Goal: Transaction & Acquisition: Purchase product/service

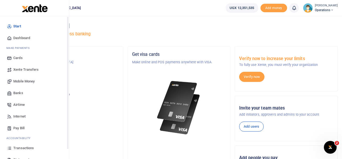
scroll to position [31, 0]
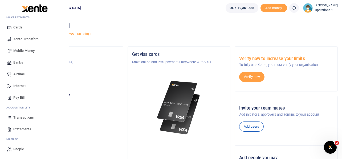
click at [22, 118] on span "Transactions" at bounding box center [23, 117] width 21 height 5
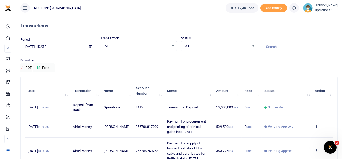
click at [92, 44] on span at bounding box center [91, 46] width 12 height 9
click at [92, 47] on icon at bounding box center [90, 46] width 3 height 3
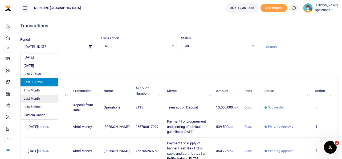
click at [34, 97] on li "Last Month" at bounding box center [39, 99] width 37 height 8
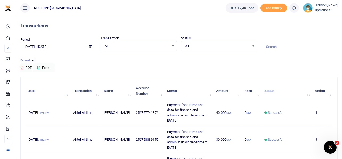
click at [173, 46] on div "All Select an option..." at bounding box center [139, 46] width 76 height 6
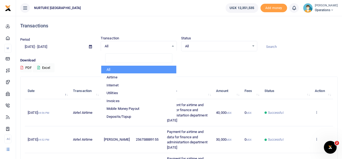
click at [91, 47] on icon at bounding box center [90, 46] width 3 height 3
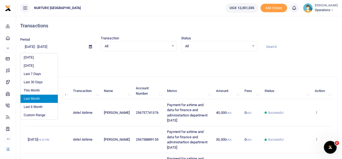
click at [60, 47] on input "09/01/2025 - 09/30/2025" at bounding box center [52, 46] width 65 height 9
click at [50, 46] on input "09/01/2025 - 09/30/2025" at bounding box center [52, 46] width 65 height 9
click at [82, 45] on input "09/01/2025 - 09/30/2025" at bounding box center [52, 46] width 65 height 9
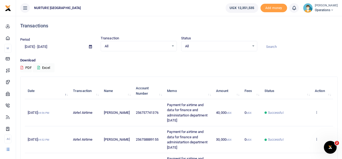
click at [91, 45] on icon at bounding box center [90, 46] width 3 height 3
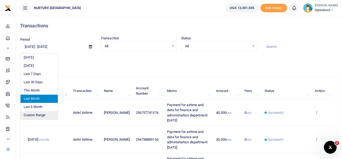
click at [39, 114] on li "Custom Range" at bounding box center [39, 115] width 37 height 8
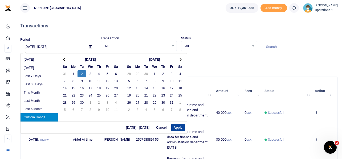
click at [180, 128] on button "Apply" at bounding box center [178, 127] width 14 height 7
type input "09/02/2025 - 09/02/2025"
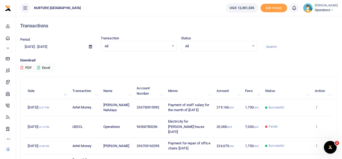
click at [174, 45] on div "All Select an option..." at bounding box center [139, 46] width 76 height 6
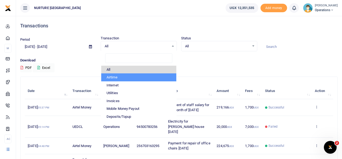
click at [113, 79] on li "Airtime" at bounding box center [138, 78] width 75 height 8
select select "AIRTIME"
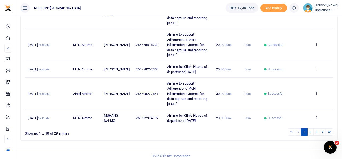
scroll to position [226, 0]
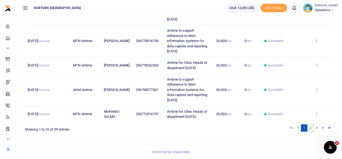
click at [310, 127] on link "2" at bounding box center [311, 128] width 6 height 7
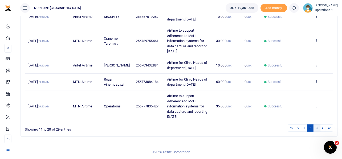
click at [318, 127] on link "3" at bounding box center [317, 128] width 6 height 7
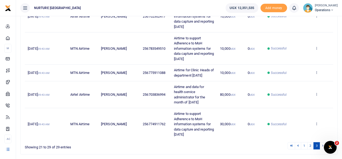
scroll to position [235, 0]
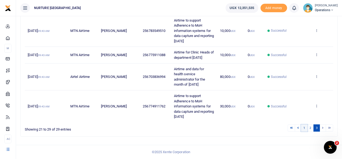
click at [305, 130] on link "1" at bounding box center [304, 128] width 6 height 7
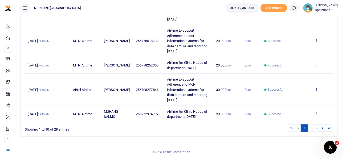
scroll to position [226, 0]
click at [312, 129] on link "2" at bounding box center [311, 128] width 6 height 7
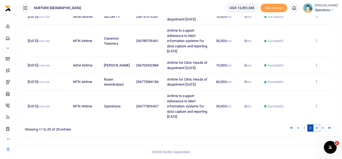
click at [317, 129] on link "3" at bounding box center [317, 128] width 6 height 7
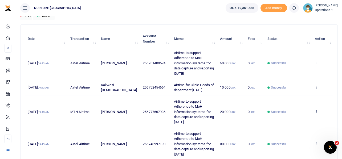
scroll to position [0, 0]
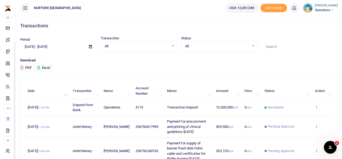
scroll to position [31, 0]
click at [91, 46] on icon at bounding box center [90, 46] width 3 height 3
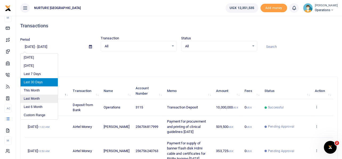
click at [35, 97] on li "Last Month" at bounding box center [39, 99] width 37 height 8
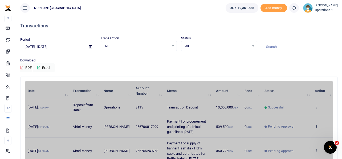
click at [91, 48] on icon at bounding box center [90, 46] width 3 height 3
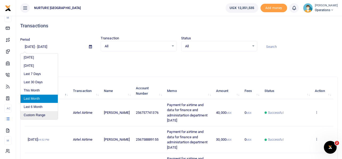
click at [42, 114] on li "Custom Range" at bounding box center [39, 115] width 37 height 8
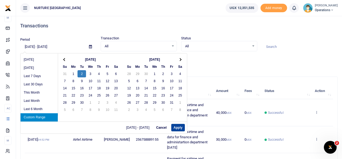
click at [178, 129] on button "Apply" at bounding box center [178, 127] width 14 height 7
type input "09/02/2025 - 09/02/2025"
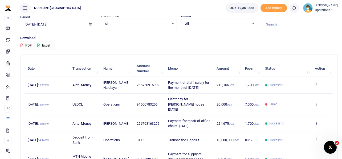
scroll to position [0, 0]
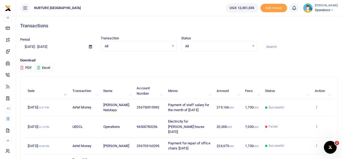
click at [173, 43] on div "All Select an option..." at bounding box center [139, 46] width 76 height 6
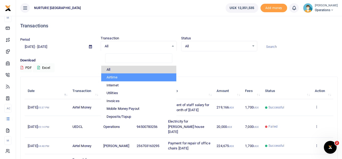
click at [121, 77] on li "Airtime" at bounding box center [138, 78] width 75 height 8
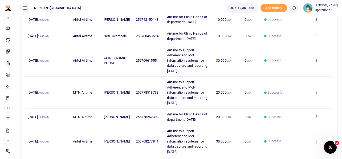
scroll to position [226, 0]
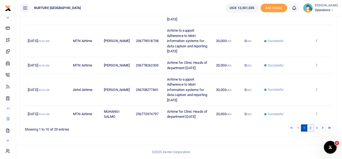
click at [309, 128] on link "2" at bounding box center [311, 128] width 6 height 7
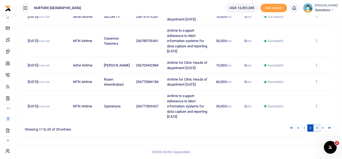
click at [316, 128] on link "3" at bounding box center [317, 128] width 6 height 7
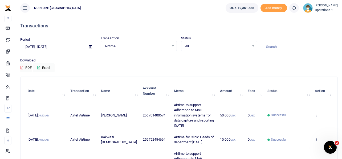
scroll to position [0, 0]
click at [172, 46] on div "Airtime Select an option..." at bounding box center [139, 46] width 76 height 6
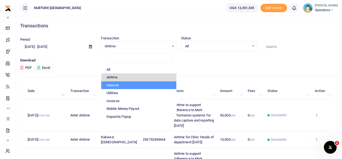
click at [119, 86] on li "Internet" at bounding box center [138, 86] width 75 height 8
select select "INTERNET"
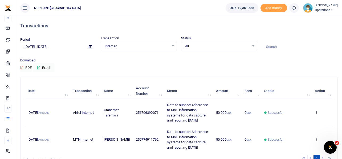
click at [91, 47] on icon at bounding box center [90, 46] width 3 height 3
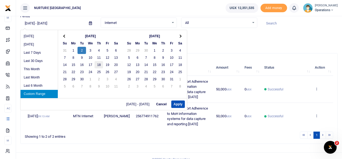
scroll to position [24, 0]
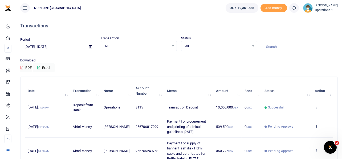
click at [90, 48] on icon at bounding box center [90, 46] width 3 height 3
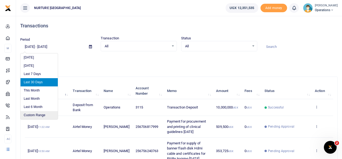
click at [35, 113] on li "Custom Range" at bounding box center [39, 115] width 37 height 8
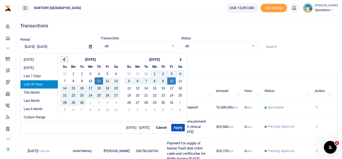
click at [64, 57] on th at bounding box center [65, 59] width 9 height 7
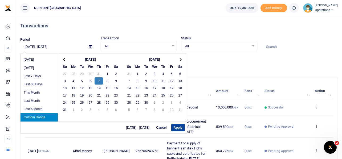
click at [181, 127] on button "Apply" at bounding box center [178, 127] width 14 height 7
type input "08/07/2025 - 08/07/2025"
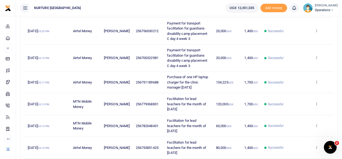
scroll to position [82, 0]
click at [317, 82] on icon at bounding box center [316, 82] width 3 height 4
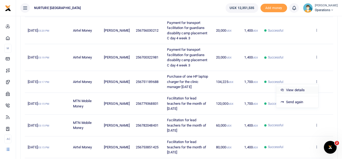
click at [302, 89] on link "View details" at bounding box center [298, 90] width 42 height 7
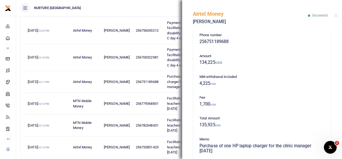
scroll to position [0, 0]
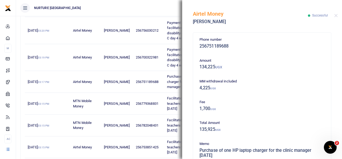
click at [276, 84] on p "MM withdrawal included" at bounding box center [262, 82] width 125 height 6
click at [272, 29] on div "Airtel Money Ongom Joseph Successful" at bounding box center [262, 15] width 160 height 30
click at [278, 68] on h5 "134,225 UGX" at bounding box center [262, 67] width 125 height 5
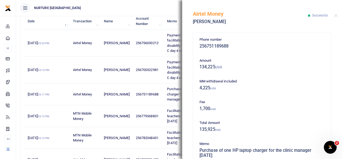
click at [265, 23] on h5 "Ongom Joseph" at bounding box center [250, 21] width 115 height 5
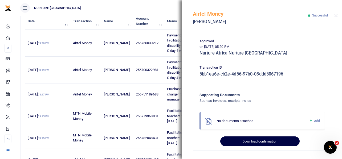
click at [266, 143] on button "Download confirmation" at bounding box center [260, 142] width 79 height 10
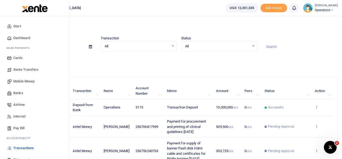
click at [27, 83] on span "Mobile Money" at bounding box center [23, 81] width 21 height 5
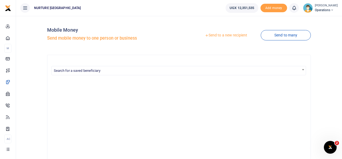
click at [214, 33] on link "Send to a new recipient" at bounding box center [226, 36] width 70 height 10
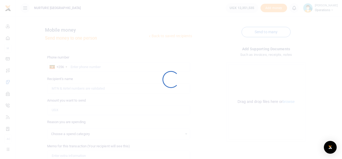
select select
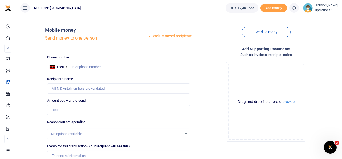
click at [151, 64] on input "text" at bounding box center [118, 67] width 143 height 10
type input "705606621"
click at [67, 109] on input "Amount you want to send" at bounding box center [118, 110] width 143 height 10
type input "Immaculate Nantongo"
click at [67, 109] on input "Amount you want to send" at bounding box center [118, 110] width 143 height 10
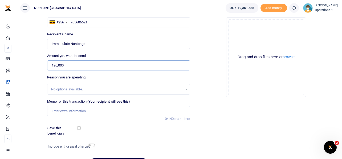
scroll to position [67, 0]
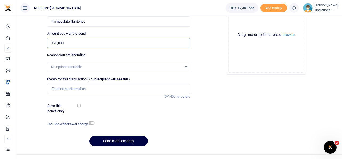
type input "120,000"
click at [78, 91] on input "Memo for this transaction (Your recipient will see this)" at bounding box center [118, 89] width 143 height 10
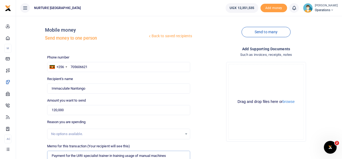
scroll to position [77, 0]
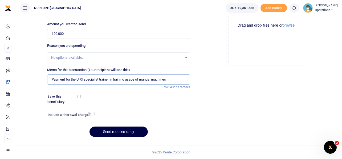
type input "Payment for the UIRI specialist trainer in training usage of manual machines"
click at [95, 115] on div at bounding box center [138, 115] width 86 height 9
click at [94, 114] on input "checkbox" at bounding box center [91, 113] width 7 height 3
checkbox input "true"
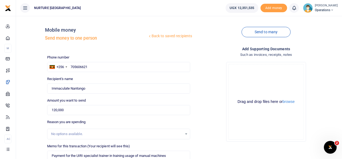
scroll to position [91, 0]
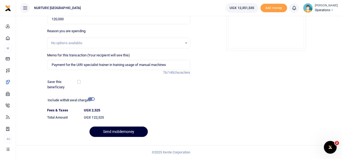
click at [121, 132] on button "Send mobilemoney" at bounding box center [119, 132] width 58 height 10
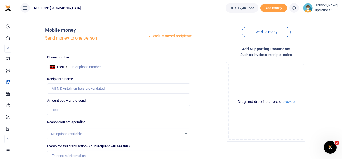
click at [102, 64] on input "text" at bounding box center [118, 67] width 143 height 10
type input "708680446"
click at [77, 108] on input "Amount you want to send" at bounding box center [118, 110] width 143 height 10
type input "19,5000"
type input "Mathias Ssebinene"
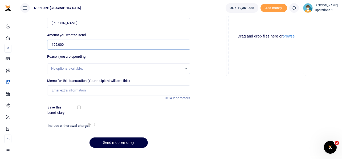
scroll to position [71, 0]
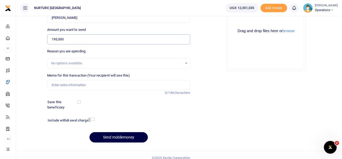
type input "195,000"
click at [72, 89] on input "Memo for this transaction (Your recipient will see this)" at bounding box center [118, 85] width 143 height 10
drag, startPoint x: 114, startPoint y: 83, endPoint x: 157, endPoint y: 79, distance: 43.1
click at [157, 79] on div "Memo for this transaction (Your recipient will see this) Payment for airport pi…" at bounding box center [118, 81] width 143 height 17
click at [149, 85] on input "Payment for airport pickup of volunteers driver facilitation June 2025" at bounding box center [118, 85] width 143 height 10
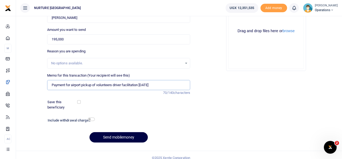
drag, startPoint x: 149, startPoint y: 85, endPoint x: 115, endPoint y: 83, distance: 34.5
click at [115, 83] on input "Payment for airport pickup of volunteers driver facilitation June 2025" at bounding box center [118, 85] width 143 height 10
type input "Payment for airport pickup of volunteers October 2025"
click at [93, 119] on input "checkbox" at bounding box center [91, 119] width 7 height 3
checkbox input "true"
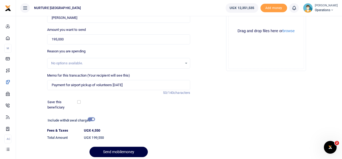
scroll to position [91, 0]
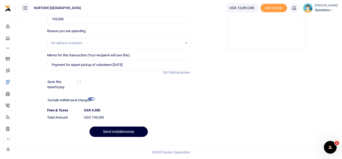
click at [119, 135] on button "Send mobilemoney" at bounding box center [119, 132] width 58 height 10
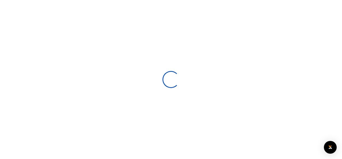
select select
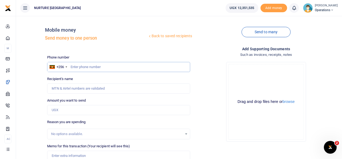
click at [96, 65] on input "text" at bounding box center [118, 67] width 143 height 10
type input "757741376"
click at [72, 113] on input "Amount you want to send" at bounding box center [118, 110] width 143 height 10
type input "4"
type input "Ivan Mujuzi"
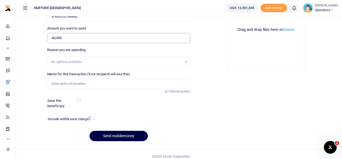
scroll to position [73, 0]
type input "40,000"
click at [73, 86] on input "Memo for this transaction (Your recipient will see this)" at bounding box center [118, 84] width 143 height 10
paste input "Payment for airport pickup of volunteers October 2025"
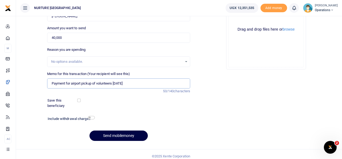
type input "Payment for airport pickup of volunteers October 2025"
click at [91, 117] on input "checkbox" at bounding box center [91, 117] width 7 height 3
checkbox input "true"
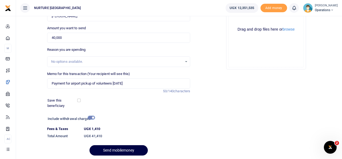
scroll to position [91, 0]
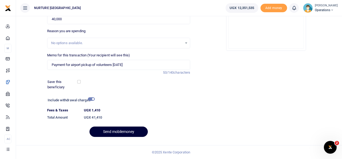
click at [123, 132] on button "Send mobilemoney" at bounding box center [119, 132] width 58 height 10
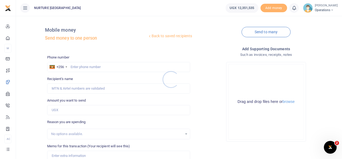
click at [97, 67] on div at bounding box center [171, 79] width 342 height 159
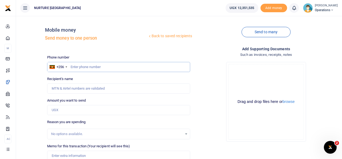
click at [88, 67] on input "text" at bounding box center [118, 67] width 143 height 10
type input "788778947"
type input "Peter Wasswa"
type input "788778947"
click at [73, 108] on input "Amount you want to send" at bounding box center [118, 110] width 143 height 10
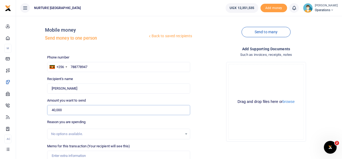
type input "40,000"
click at [74, 67] on input "788778947" at bounding box center [118, 67] width 143 height 10
click at [87, 69] on input "78778947" at bounding box center [118, 67] width 143 height 10
click at [76, 66] on input "78778947" at bounding box center [118, 67] width 143 height 10
click at [89, 69] on input "78878947" at bounding box center [118, 67] width 143 height 10
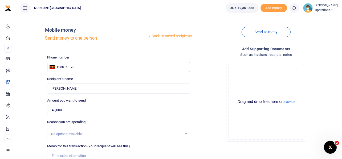
type input "7"
type input "706147766"
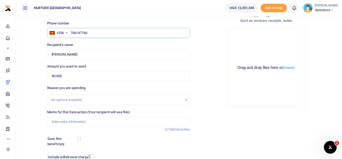
scroll to position [36, 0]
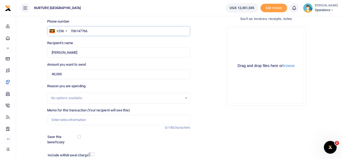
type input "Briton Lugya"
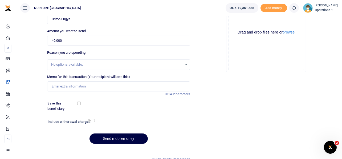
type input "706147766"
click at [86, 86] on input "Memo for this transaction (Your recipient will see this)" at bounding box center [118, 87] width 143 height 10
paste input "Payment for airport pickup of volunteers [DATE]"
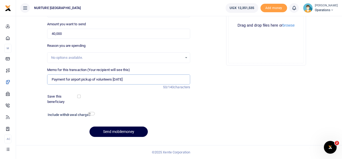
type input "Payment for airport pickup of volunteers [DATE]"
click at [91, 114] on input "checkbox" at bounding box center [91, 113] width 7 height 3
checkbox input "true"
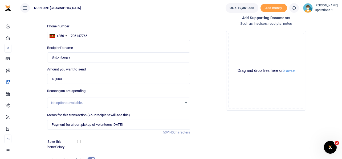
scroll to position [91, 0]
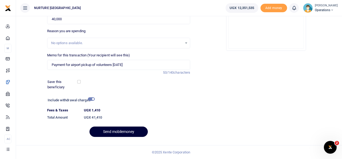
click at [121, 130] on button "Send mobilemoney" at bounding box center [119, 132] width 58 height 10
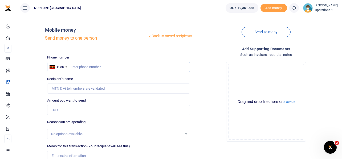
click at [86, 66] on input "text" at bounding box center [118, 67] width 143 height 10
type input "750916272"
type input "Jjuuko Martin"
type input "750916272"
click at [73, 110] on input "Amount you want to send" at bounding box center [118, 110] width 143 height 10
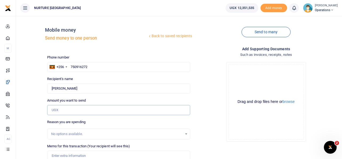
type input "Muhammed Kiberu"
click at [130, 68] on input "750916272" at bounding box center [118, 67] width 143 height 10
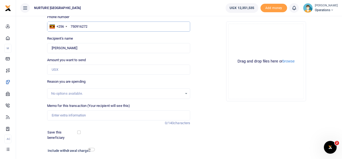
scroll to position [43, 0]
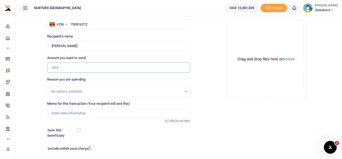
click at [84, 69] on input "Amount you want to send" at bounding box center [118, 68] width 143 height 10
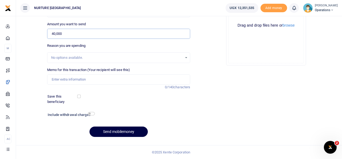
type input "40,000"
click at [85, 82] on input "Memo for this transaction (Your recipient will see this)" at bounding box center [118, 80] width 143 height 10
paste input "Payment for airport pickup of volunteers October 2025"
type input "Payment for airport pickup of volunteers October 2025"
click at [90, 115] on input "checkbox" at bounding box center [91, 113] width 7 height 3
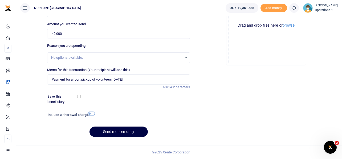
checkbox input "true"
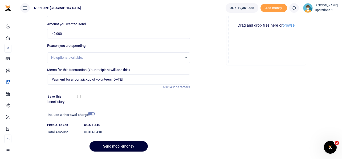
click at [127, 144] on button "Send mobilemoney" at bounding box center [119, 147] width 58 height 10
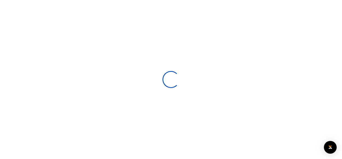
select select
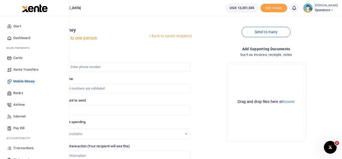
click at [22, 117] on span "Internet" at bounding box center [19, 116] width 12 height 5
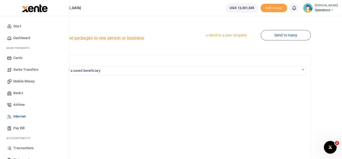
click at [18, 104] on span "Airtime" at bounding box center [18, 104] width 11 height 5
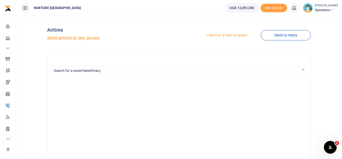
click at [230, 35] on link "Send to a new recipient" at bounding box center [226, 36] width 70 height 10
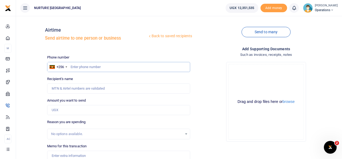
click at [93, 67] on input "text" at bounding box center [118, 67] width 143 height 10
type input "7"
type input "701107674"
click at [66, 113] on input "Amount you want to send" at bounding box center [118, 110] width 143 height 10
type input "100,000"
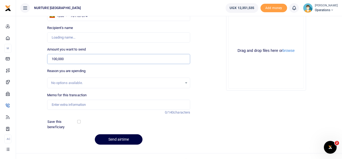
type input "Catherine Nakalinzi"
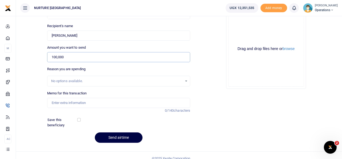
scroll to position [59, 0]
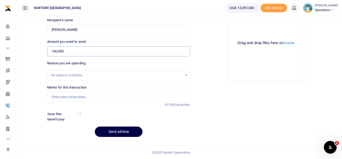
type input "100,000"
click at [70, 98] on input "Memo for this transaction" at bounding box center [118, 97] width 143 height 10
click at [84, 96] on input "Data for CEO August 2025" at bounding box center [118, 97] width 143 height 10
type input "Data for CEO October 2025"
click at [131, 131] on button "Send airtime" at bounding box center [119, 132] width 48 height 10
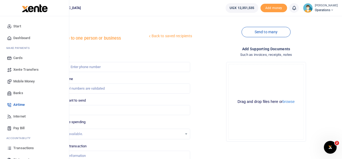
click at [22, 81] on span "Mobile Money" at bounding box center [23, 81] width 21 height 5
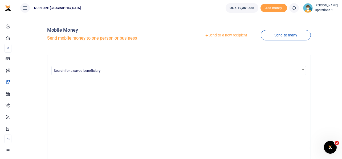
click at [227, 35] on link "Send to a new recipient" at bounding box center [226, 36] width 70 height 10
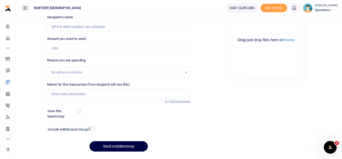
scroll to position [77, 0]
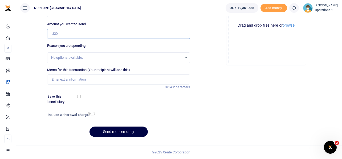
click at [101, 34] on input "Amount you want to send" at bounding box center [118, 34] width 143 height 10
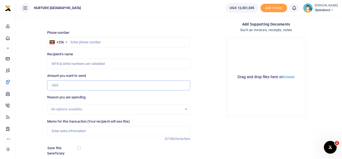
scroll to position [23, 0]
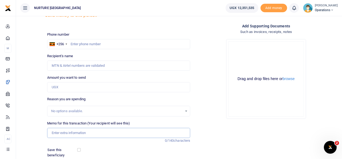
click at [67, 132] on input "Memo for this transaction (Your recipient will see this)" at bounding box center [118, 133] width 143 height 10
click at [106, 133] on input "Payment for CEO airport pick up Feb 2025" at bounding box center [118, 133] width 143 height 10
type input "Payment for CEO airport pick up Oct 2025"
click at [64, 87] on input "Amount you want to send" at bounding box center [118, 87] width 143 height 10
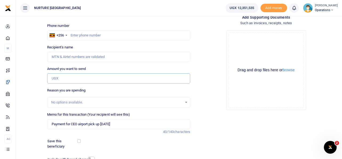
scroll to position [32, 0]
click at [97, 35] on input "text" at bounding box center [118, 35] width 143 height 10
click at [69, 76] on input "Amount you want to send" at bounding box center [118, 78] width 143 height 10
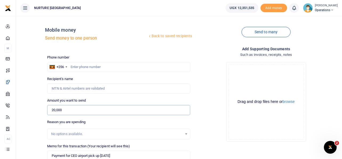
scroll to position [0, 0]
type input "20,000"
click at [91, 69] on input "text" at bounding box center [118, 67] width 143 height 10
type input "750916272"
type input "Muhammed Kiberu"
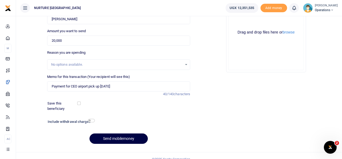
scroll to position [70, 0]
type input "750916272"
click at [92, 119] on input "checkbox" at bounding box center [91, 120] width 7 height 3
checkbox input "true"
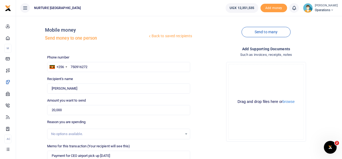
scroll to position [91, 0]
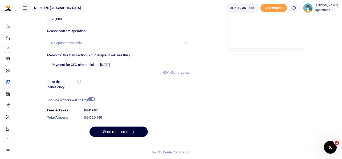
click at [132, 131] on button "Send mobilemoney" at bounding box center [119, 132] width 58 height 10
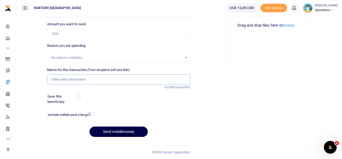
click at [130, 79] on input "Memo for this transaction (Your recipient will see this)" at bounding box center [118, 80] width 143 height 10
click at [81, 80] on input "Memo for this transaction (Your recipient will see this)" at bounding box center [118, 80] width 143 height 10
click at [130, 78] on input "Payment for purchase of items for CEOs office [DATE]" at bounding box center [118, 80] width 143 height 10
click at [130, 78] on input "Payment for purchase of items for CEOs office 2025" at bounding box center [118, 80] width 143 height 10
click at [123, 79] on input "Payment for purchase of items for CEOs office 2025" at bounding box center [118, 80] width 143 height 10
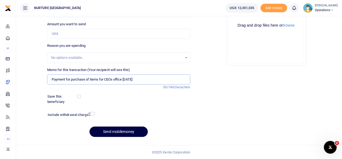
click at [131, 81] on input "Payment for purchase of items for CEOs office Oct 2025" at bounding box center [118, 80] width 143 height 10
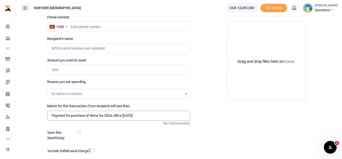
scroll to position [41, 0]
type input "Payment for purchase of items for CEOs office Oct 2025"
click at [108, 70] on input "Amount you want to send" at bounding box center [118, 70] width 143 height 10
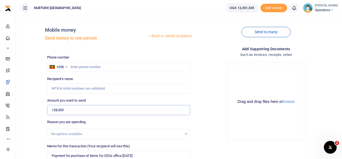
type input "128,000"
click at [108, 70] on input "text" at bounding box center [118, 67] width 143 height 10
type input "760183991"
type input "Martin Yawe Nyenje"
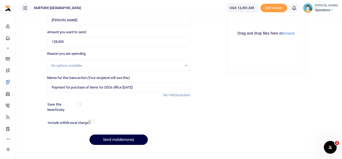
scroll to position [70, 0]
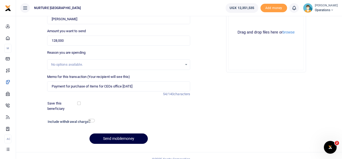
type input "760183991"
click at [94, 121] on input "checkbox" at bounding box center [91, 120] width 7 height 3
checkbox input "true"
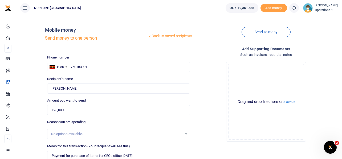
scroll to position [91, 0]
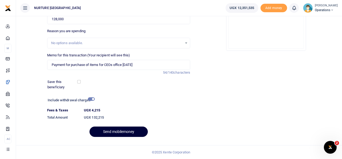
click at [111, 131] on button "Send mobilemoney" at bounding box center [119, 132] width 58 height 10
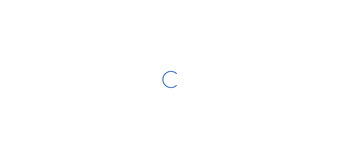
select select
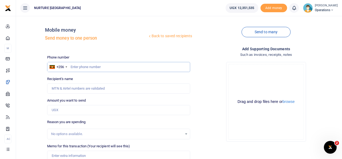
click at [107, 66] on input "text" at bounding box center [118, 67] width 143 height 10
click at [115, 68] on input "text" at bounding box center [118, 67] width 143 height 10
click at [87, 69] on input "200" at bounding box center [118, 67] width 143 height 10
click at [87, 68] on input "200" at bounding box center [118, 67] width 143 height 10
type input "2"
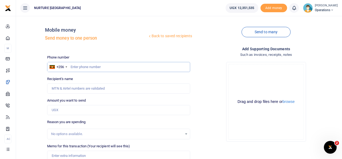
click at [86, 66] on input "text" at bounding box center [118, 67] width 143 height 10
click at [89, 69] on input "text" at bounding box center [118, 67] width 143 height 10
click at [90, 66] on input "text" at bounding box center [118, 67] width 143 height 10
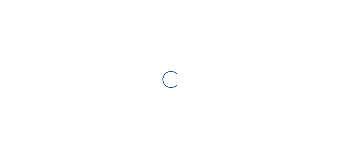
select select
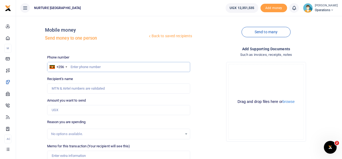
click at [87, 64] on input "text" at bounding box center [118, 67] width 143 height 10
type input "7"
type input "70"
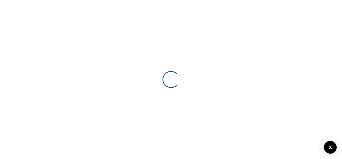
select select
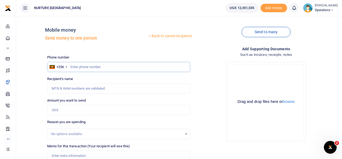
click at [91, 67] on input "text" at bounding box center [118, 67] width 143 height 10
type input "702521051"
click at [80, 107] on input "Amount you want to send" at bounding box center [118, 110] width 143 height 10
type input "Musisi Herbertdavid"
click at [117, 68] on input "702521051" at bounding box center [118, 67] width 143 height 10
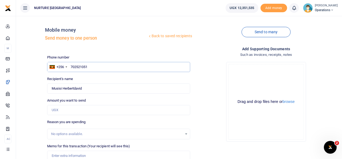
click at [98, 66] on input "702521051" at bounding box center [118, 67] width 143 height 10
click at [87, 87] on input "Found" at bounding box center [118, 89] width 143 height 10
click at [66, 110] on input "Amount you want to send" at bounding box center [118, 110] width 143 height 10
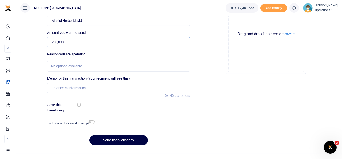
scroll to position [77, 0]
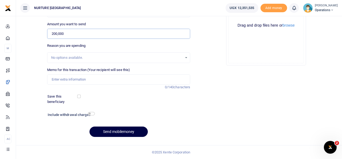
type input "200,000"
click at [79, 79] on input "Memo for this transaction (Your recipient will see this)" at bounding box center [118, 80] width 143 height 10
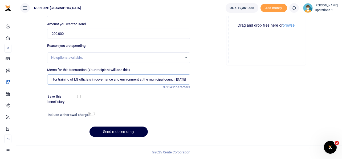
scroll to position [0, 16]
type input "Payment for training of LG officials in governance and environment at the munic…"
click at [90, 115] on input "checkbox" at bounding box center [91, 113] width 7 height 3
checkbox input "true"
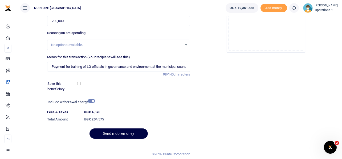
scroll to position [91, 0]
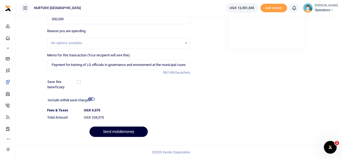
click at [123, 130] on button "Send mobilemoney" at bounding box center [119, 132] width 58 height 10
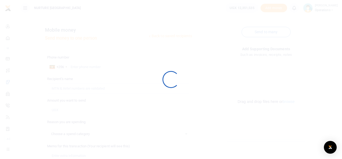
select select
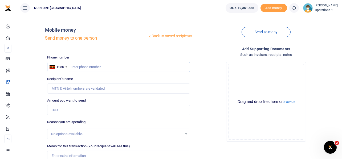
click at [81, 66] on input "text" at bounding box center [118, 67] width 143 height 10
type input "782162474"
type input "Annet Nampala"
type input "782162474"
click at [80, 109] on input "Amount you want to send" at bounding box center [118, 110] width 143 height 10
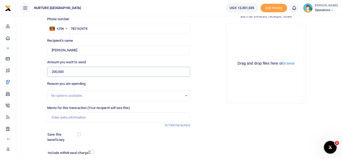
scroll to position [77, 0]
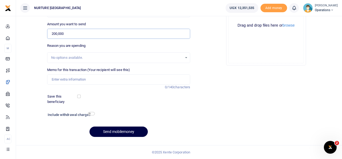
type input "200,000"
click at [83, 79] on input "Memo for this transaction (Your recipient will see this)" at bounding box center [118, 80] width 143 height 10
paste input "Payment for training of LG officials in governance and environment at the munic…"
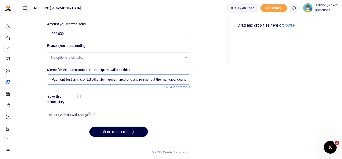
scroll to position [0, 16]
type input "Payment for training of LG officials in governance and environment at the munic…"
click at [93, 113] on input "checkbox" at bounding box center [91, 113] width 7 height 3
checkbox input "true"
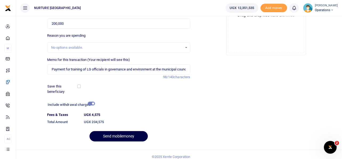
scroll to position [91, 0]
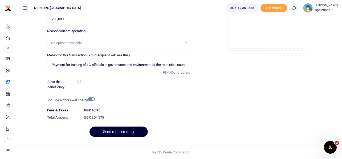
click at [124, 131] on button "Send mobilemoney" at bounding box center [119, 132] width 58 height 10
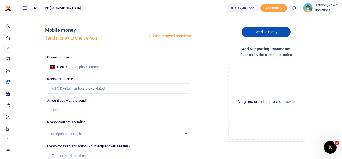
click at [267, 28] on link "Send to many" at bounding box center [266, 32] width 49 height 10
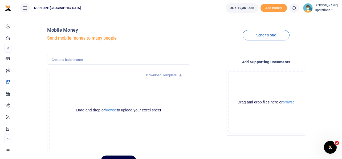
click at [113, 110] on button "browse" at bounding box center [111, 111] width 12 height 4
click at [179, 77] on link "Download Template" at bounding box center [164, 75] width 45 height 9
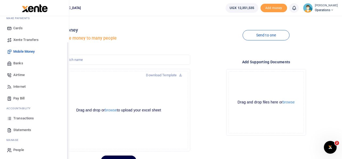
scroll to position [31, 0]
click at [22, 117] on span "Transactions" at bounding box center [23, 117] width 21 height 5
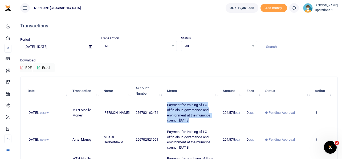
drag, startPoint x: 188, startPoint y: 121, endPoint x: 165, endPoint y: 105, distance: 27.6
click at [165, 105] on td "Payment for training of LG officials in governance and environment at the munic…" at bounding box center [192, 112] width 56 height 27
copy span "Payment for training of LG officials in governance and environment at the munic…"
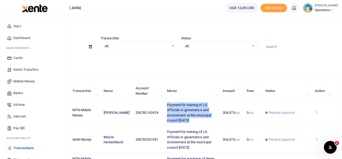
click at [32, 82] on span "Mobile Money" at bounding box center [23, 81] width 21 height 5
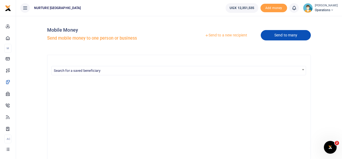
click at [276, 35] on link "Send to many" at bounding box center [286, 35] width 50 height 10
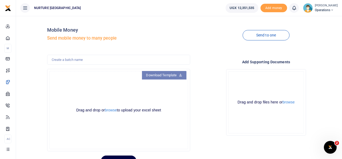
click at [181, 75] on icon at bounding box center [180, 75] width 3 height 4
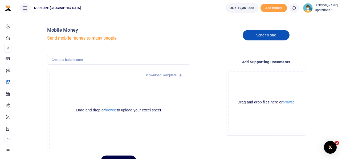
click at [269, 36] on link "Send to one" at bounding box center [266, 35] width 47 height 10
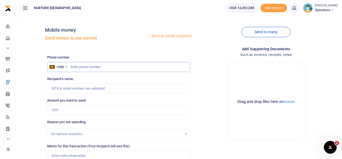
click at [106, 68] on input "text" at bounding box center [118, 67] width 143 height 10
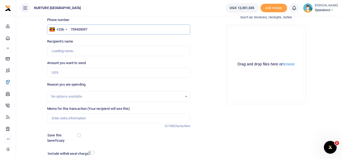
scroll to position [77, 0]
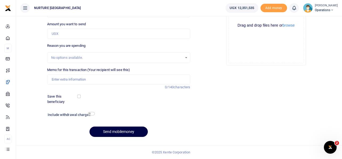
type input "759459097"
click at [98, 82] on input "Memo for this transaction (Your recipient will see this)" at bounding box center [118, 80] width 143 height 10
type input "[PERSON_NAME]"
type input "Payment for home visits Preparations for volunteers placement July 2025"
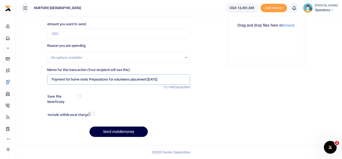
click at [154, 80] on input "Payment for home visits Preparations for volunteers placement July 2025" at bounding box center [118, 80] width 143 height 10
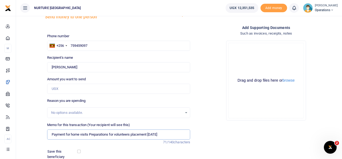
scroll to position [0, 0]
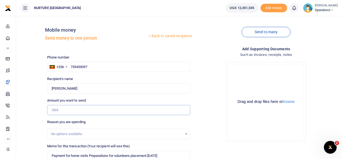
click at [81, 107] on input "Amount you want to send" at bounding box center [118, 110] width 143 height 10
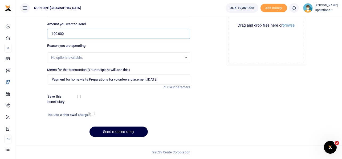
type input "100,000"
click at [94, 114] on input "checkbox" at bounding box center [91, 113] width 7 height 3
checkbox input "true"
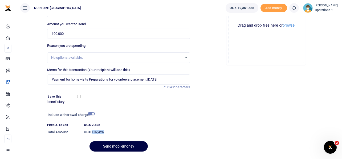
drag, startPoint x: 106, startPoint y: 131, endPoint x: 92, endPoint y: 130, distance: 13.4
click at [92, 130] on h6 "UGX 102,425" at bounding box center [137, 132] width 106 height 4
copy h6 "102,425"
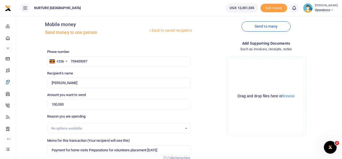
scroll to position [0, 0]
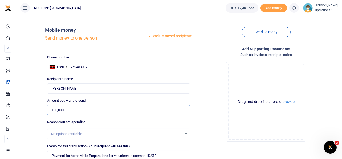
click at [63, 112] on input "100,000" at bounding box center [118, 110] width 143 height 10
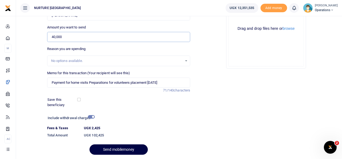
scroll to position [91, 0]
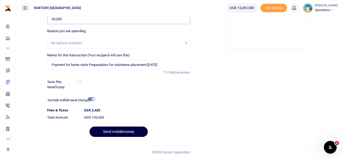
type input "40,000"
click at [92, 99] on input "checkbox" at bounding box center [91, 99] width 7 height 3
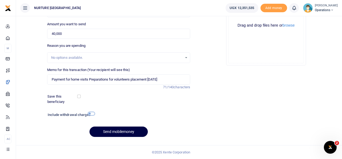
click at [92, 114] on input "checkbox" at bounding box center [91, 113] width 7 height 3
checkbox input "true"
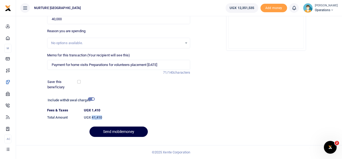
drag, startPoint x: 103, startPoint y: 117, endPoint x: 93, endPoint y: 117, distance: 10.7
click at [93, 117] on h6 "UGX 41,410" at bounding box center [137, 118] width 106 height 4
copy h6 "41,410"
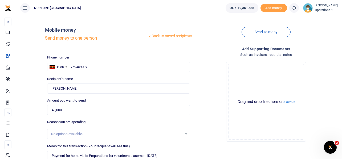
scroll to position [0, 0]
click at [279, 34] on link "Send to many" at bounding box center [266, 32] width 49 height 10
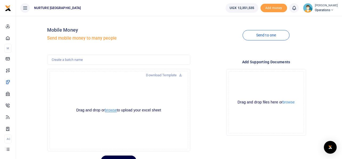
click at [112, 110] on button "browse" at bounding box center [111, 111] width 12 height 4
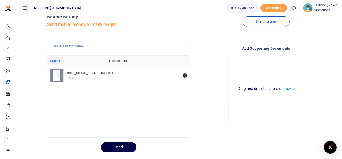
scroll to position [25, 0]
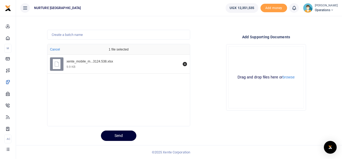
click at [119, 138] on button "Send" at bounding box center [118, 136] width 35 height 10
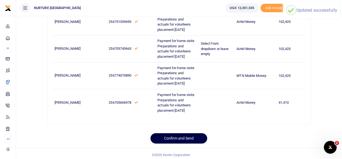
scroll to position [70, 0]
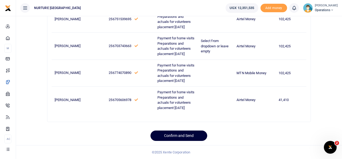
click at [192, 137] on button "Confirm and Send" at bounding box center [179, 136] width 57 height 10
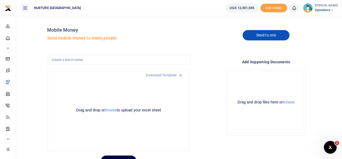
click at [267, 39] on link "Send to one" at bounding box center [266, 35] width 47 height 10
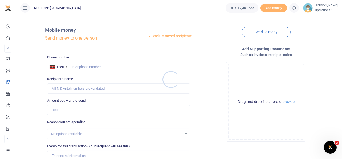
click at [91, 67] on div at bounding box center [171, 79] width 342 height 159
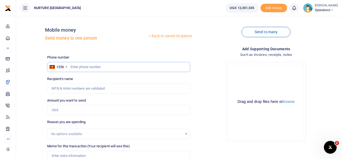
click at [91, 66] on input "text" at bounding box center [118, 67] width 143 height 10
paste input "786345167"
type input "786345167"
type input "Catherine Gwokyalya"
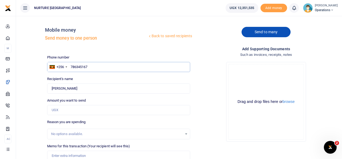
type input "786345167"
click at [255, 31] on link "Send to many" at bounding box center [266, 32] width 49 height 10
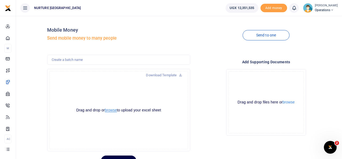
click at [112, 110] on button "browse" at bounding box center [111, 111] width 12 height 4
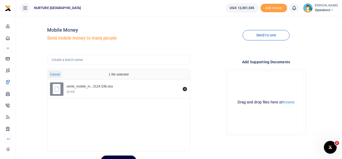
scroll to position [25, 0]
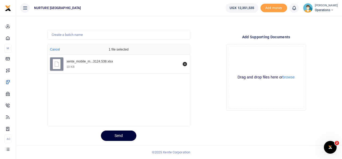
click at [114, 132] on button "Send" at bounding box center [118, 136] width 35 height 10
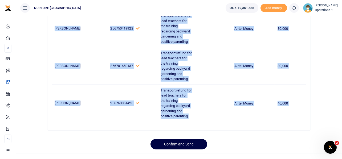
scroll to position [486, 0]
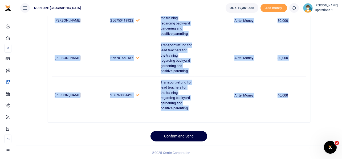
drag, startPoint x: 55, startPoint y: 94, endPoint x: 297, endPoint y: 96, distance: 242.4
copy tbody "Alice Zalwango 256782048431 Transport refund for lead teachers for the training…"
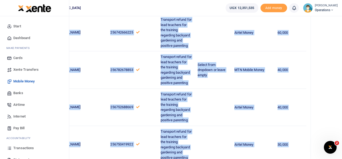
scroll to position [299, 0]
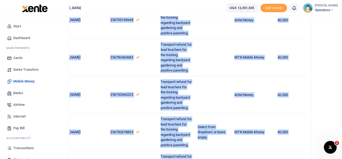
click at [22, 81] on span "Mobile Money" at bounding box center [23, 81] width 21 height 5
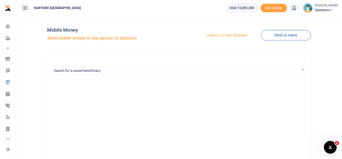
click at [227, 35] on link "Send to a new recipient" at bounding box center [226, 36] width 70 height 10
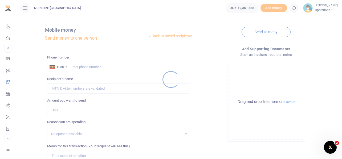
click at [93, 67] on div at bounding box center [171, 79] width 342 height 159
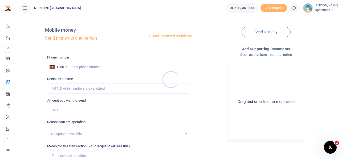
click at [99, 67] on div at bounding box center [171, 79] width 342 height 159
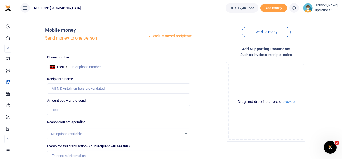
click at [101, 65] on input "text" at bounding box center [118, 67] width 143 height 10
paste input "753351565"
type input "753351565"
type input "[PERSON_NAME]"
type input "753351565"
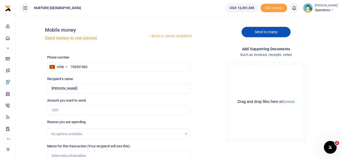
click at [274, 31] on link "Send to many" at bounding box center [266, 32] width 49 height 10
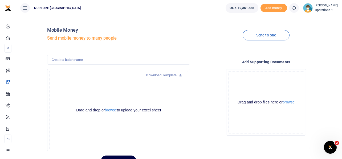
click at [113, 110] on button "browse" at bounding box center [111, 111] width 12 height 4
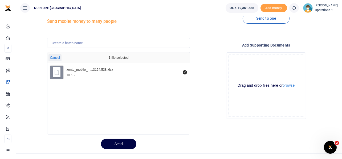
scroll to position [25, 0]
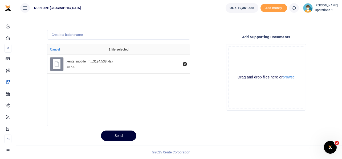
click at [117, 134] on button "Send" at bounding box center [118, 136] width 35 height 10
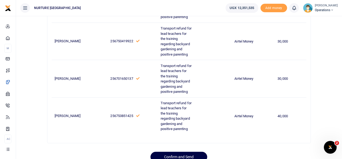
scroll to position [486, 0]
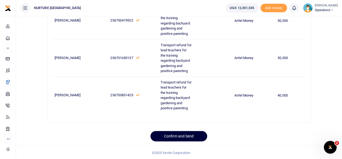
click at [196, 133] on button "Confirm and Send" at bounding box center [179, 136] width 57 height 10
